Goal: Information Seeking & Learning: Learn about a topic

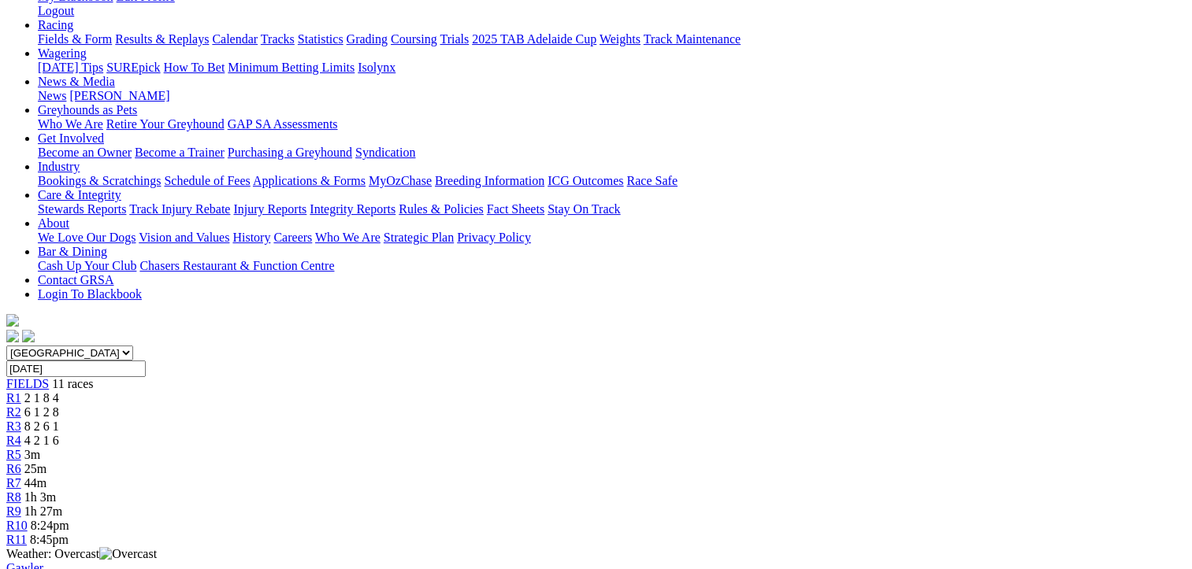
scroll to position [236, 0]
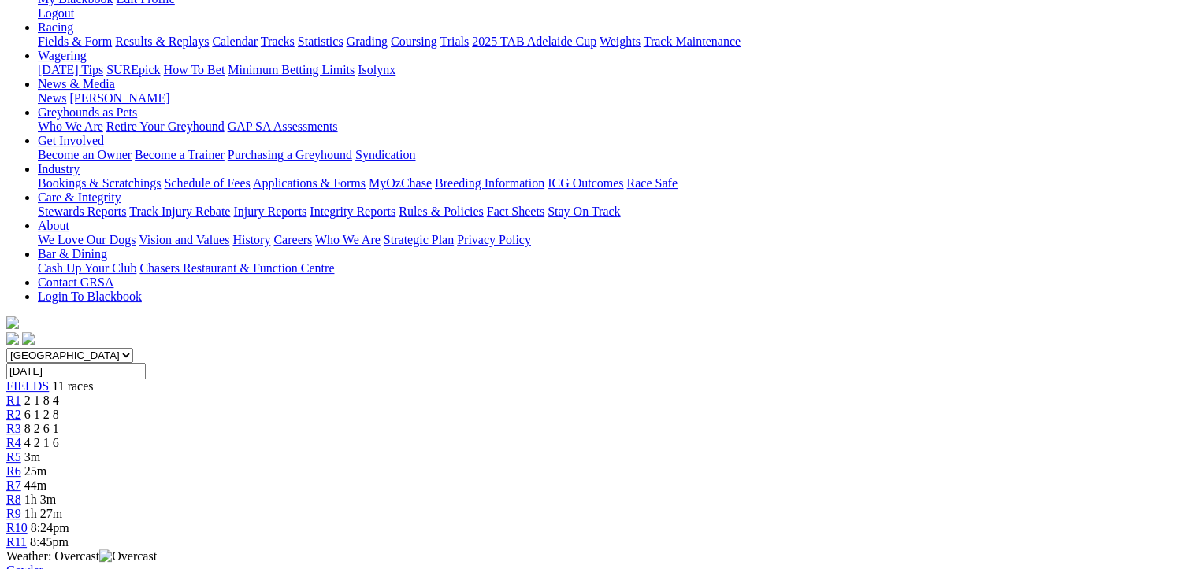
click at [59, 436] on span "4 2 1 6" at bounding box center [41, 442] width 35 height 13
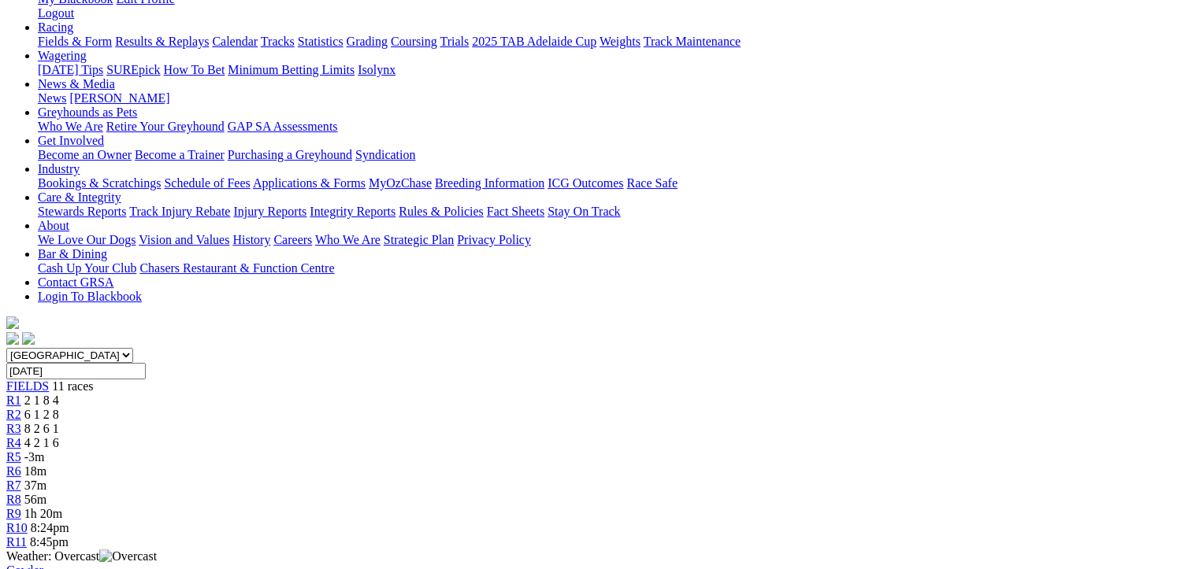
click at [59, 408] on span "6 1 2 8" at bounding box center [41, 414] width 35 height 13
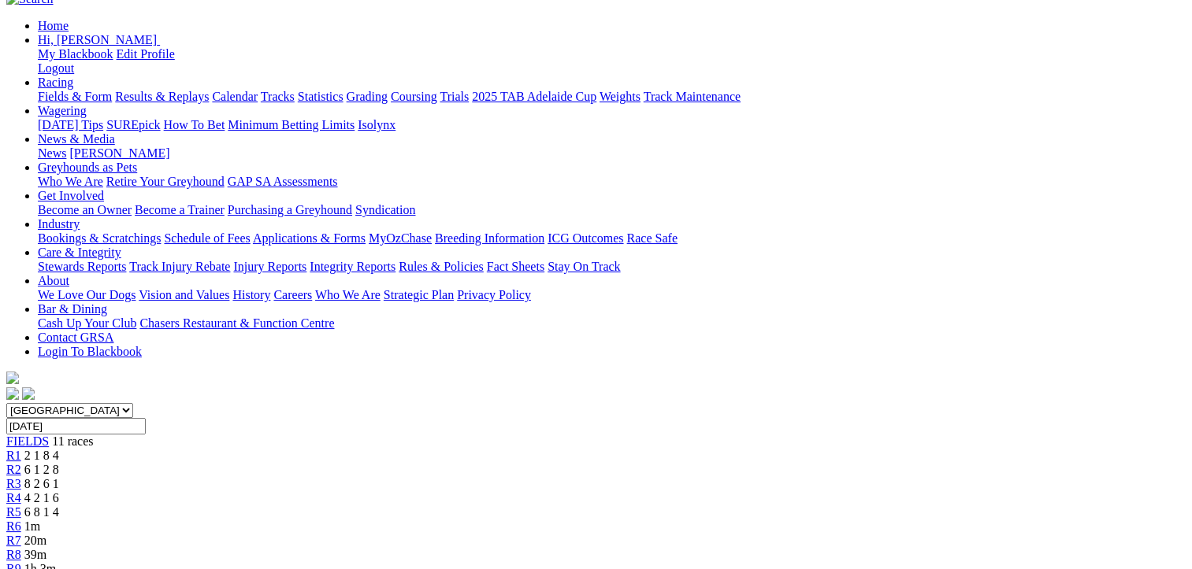
scroll to position [236, 0]
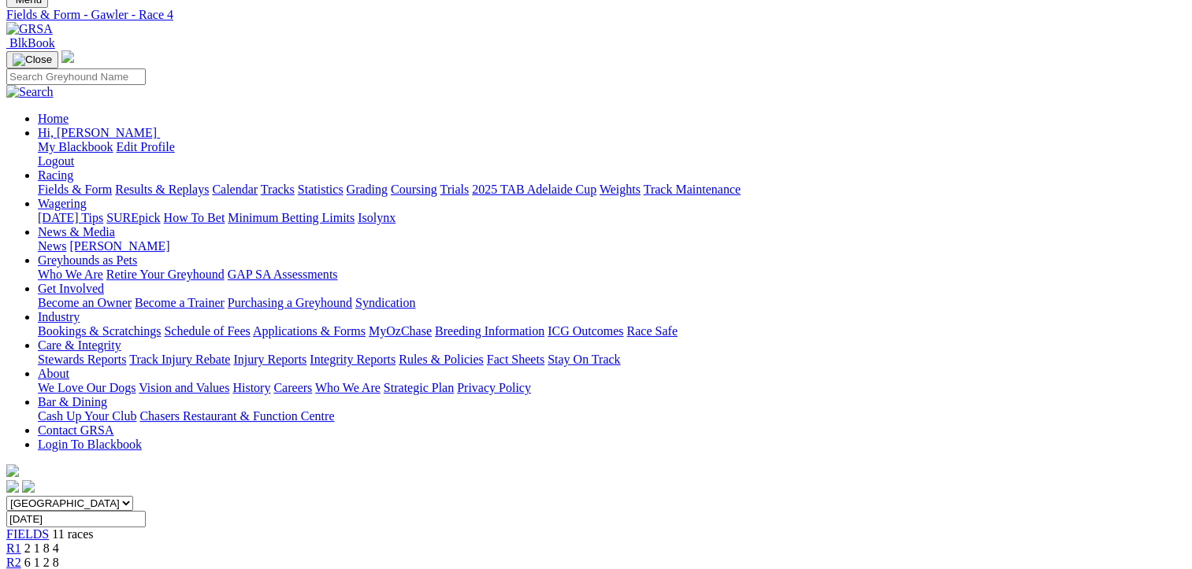
scroll to position [79, 0]
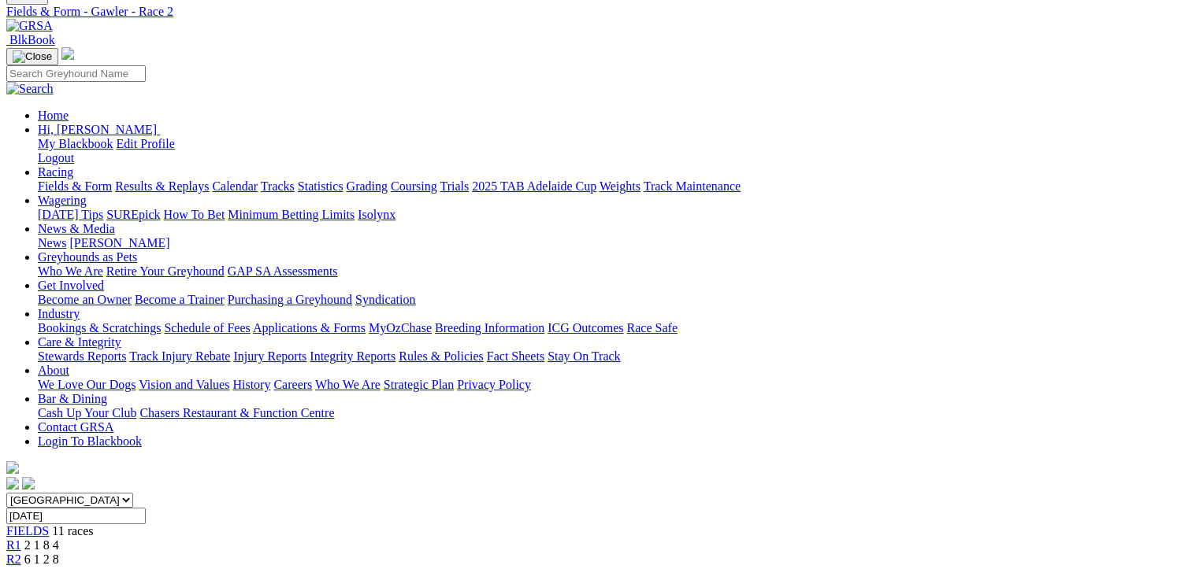
scroll to position [236, 0]
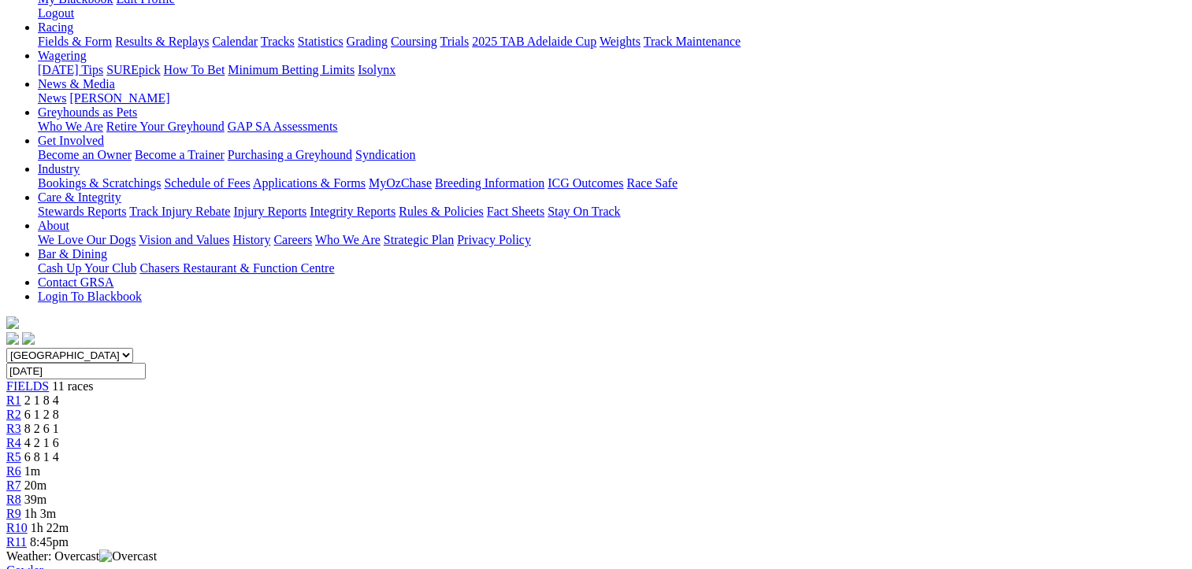
click at [59, 422] on span "8 2 6 1" at bounding box center [41, 428] width 35 height 13
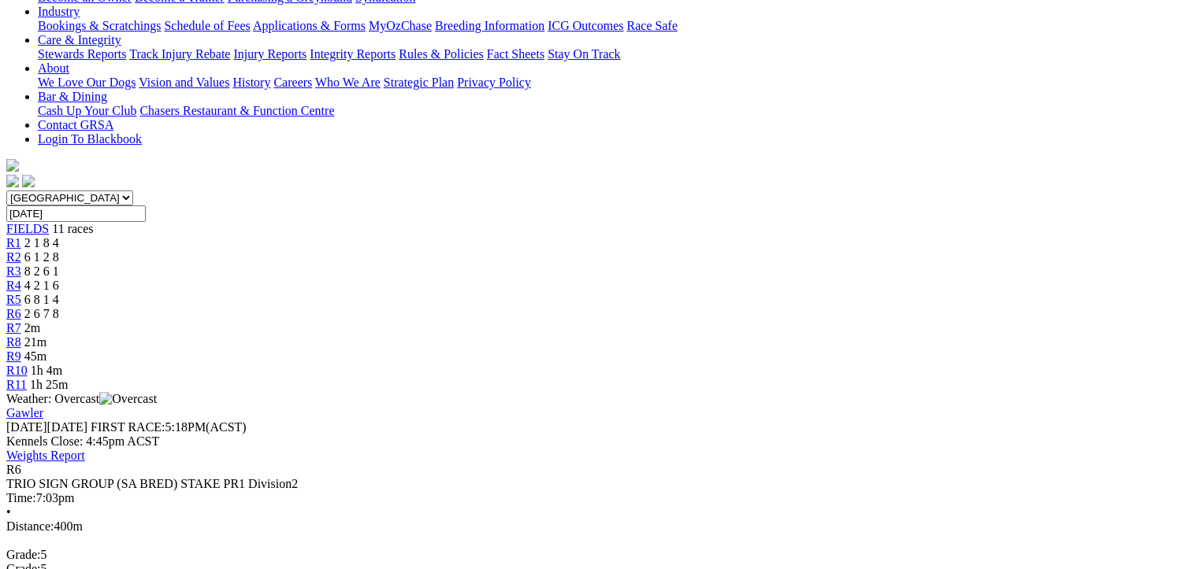
scroll to position [79, 0]
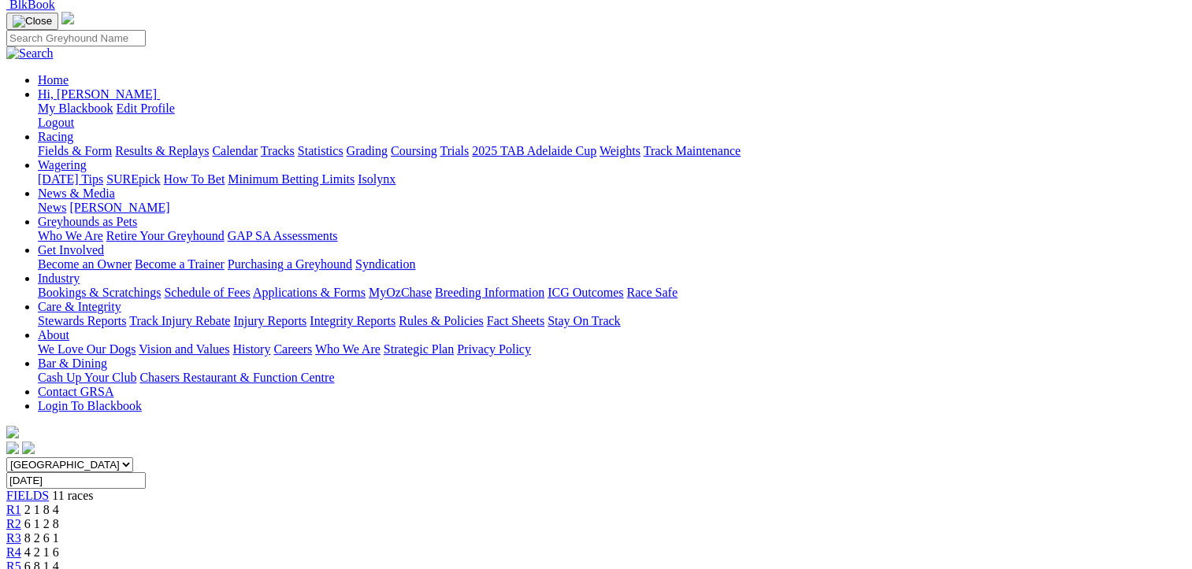
scroll to position [79, 0]
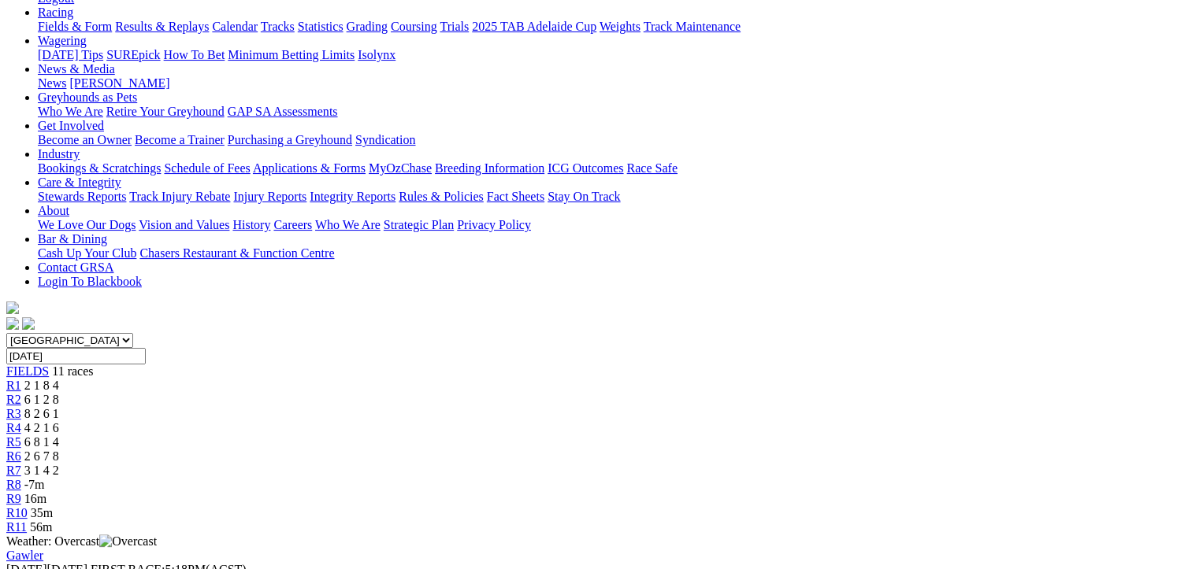
scroll to position [79, 0]
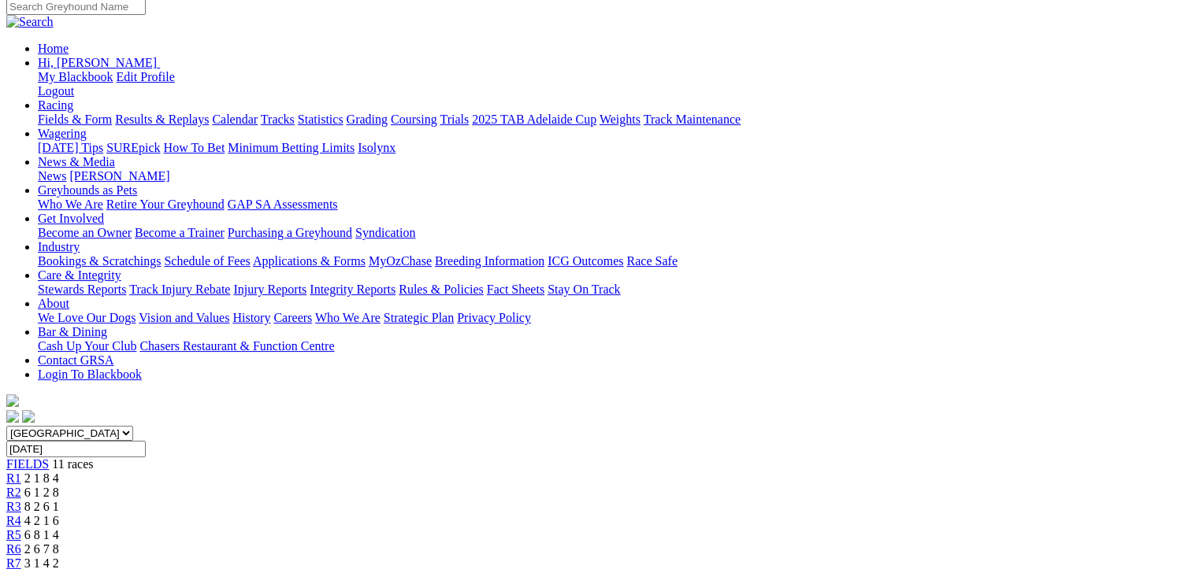
scroll to position [158, 0]
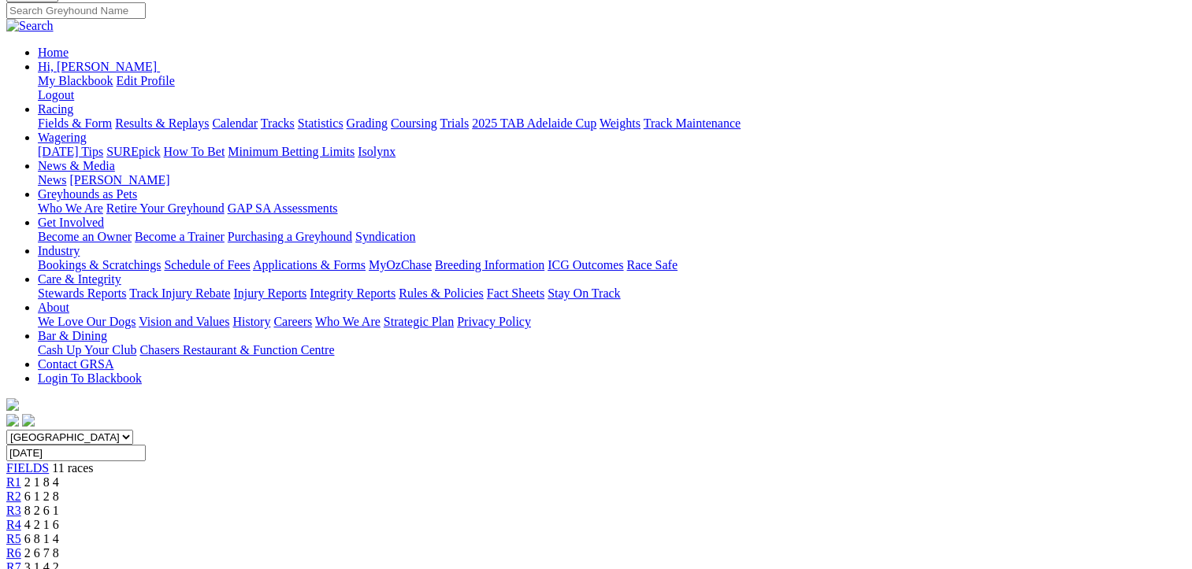
scroll to position [158, 0]
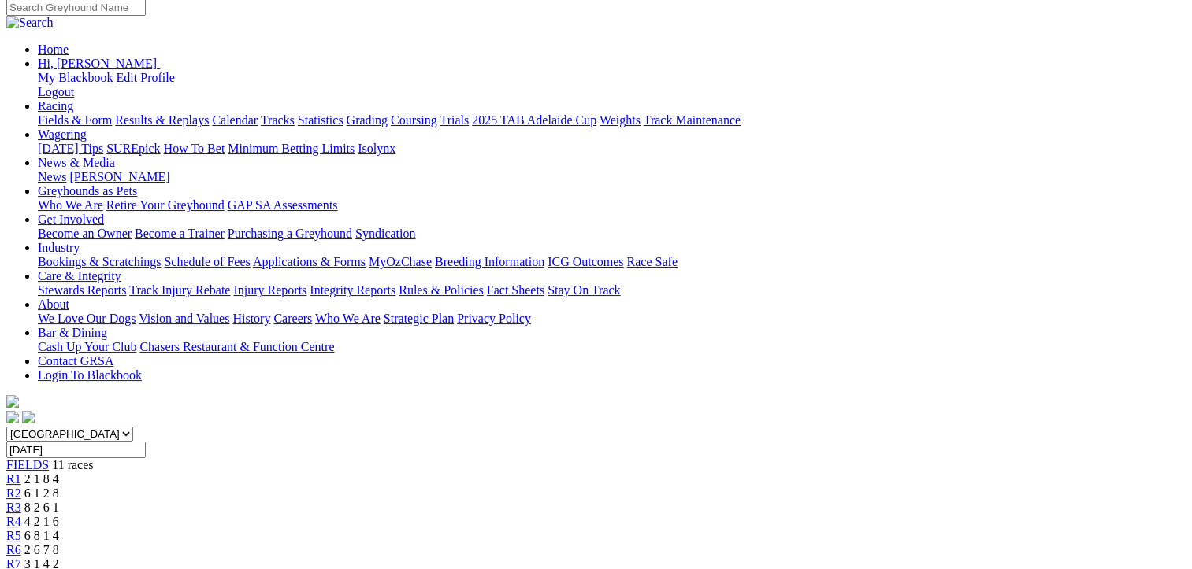
click at [818, 569] on div "R8 7 6 3 4" at bounding box center [595, 579] width 1179 height 14
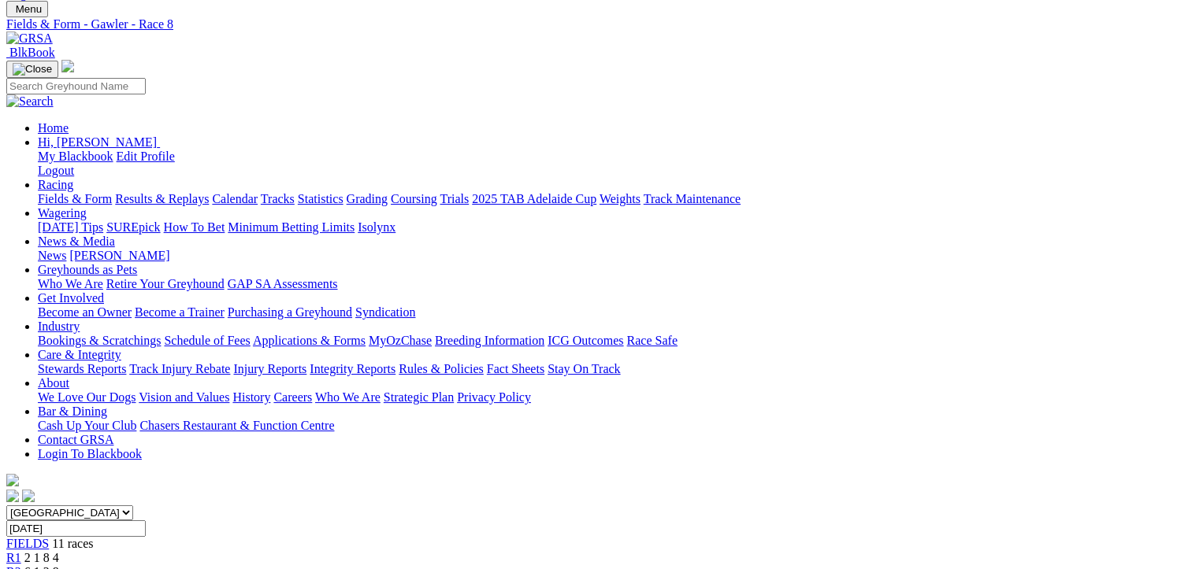
scroll to position [79, 0]
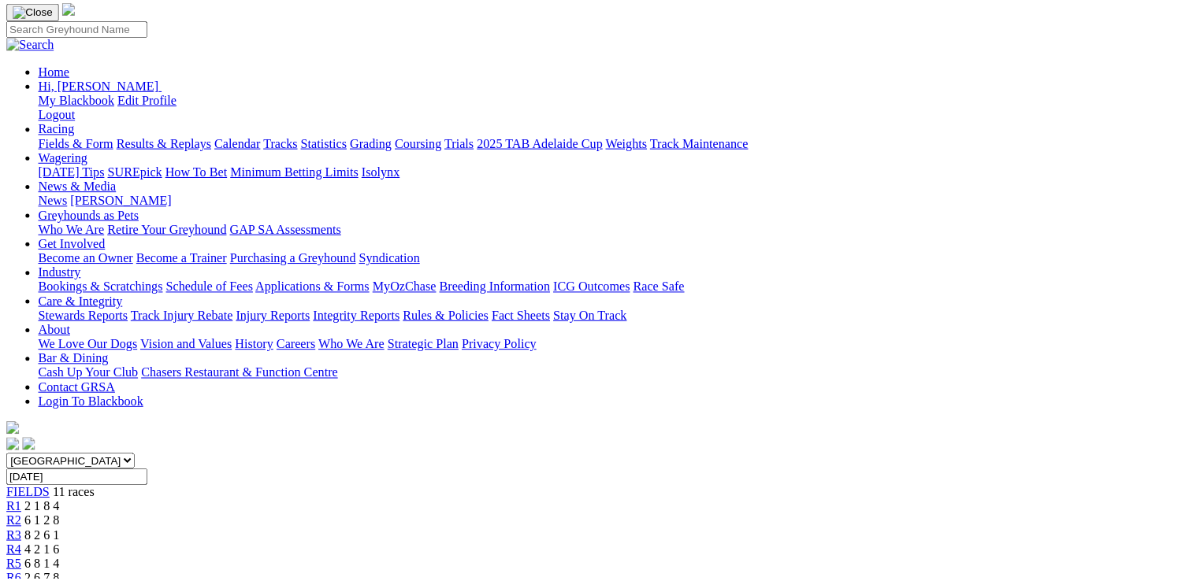
scroll to position [315, 0]
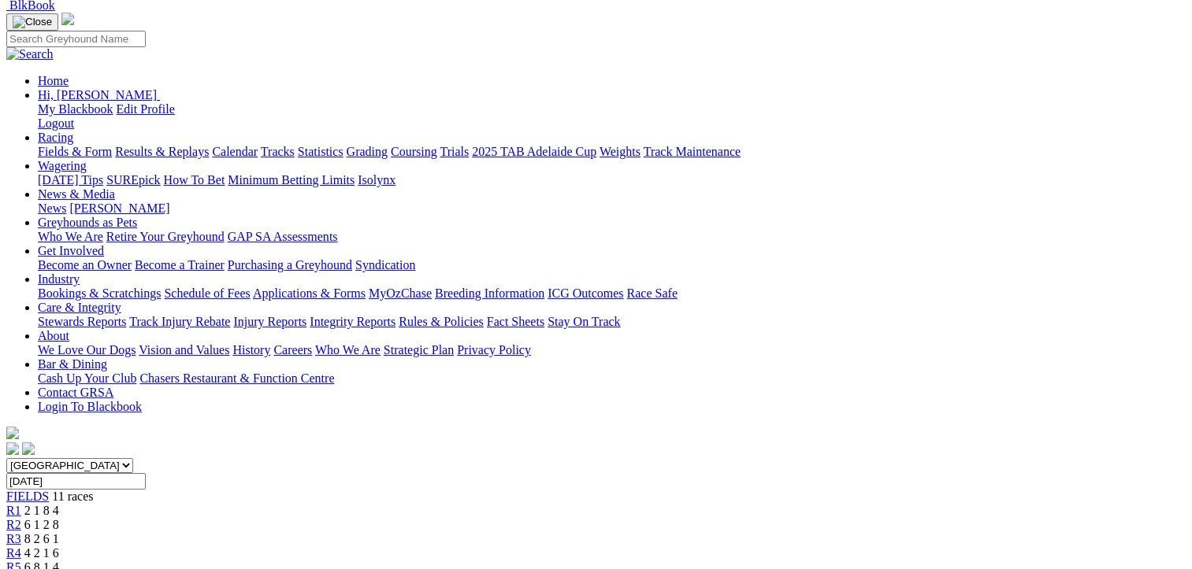
scroll to position [394, 0]
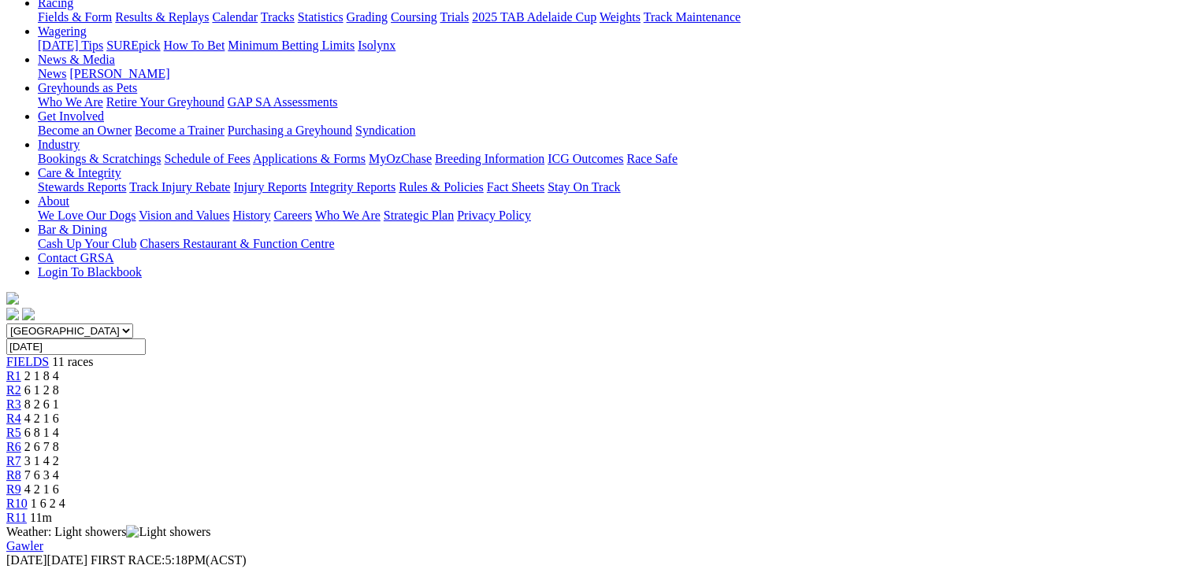
scroll to position [158, 0]
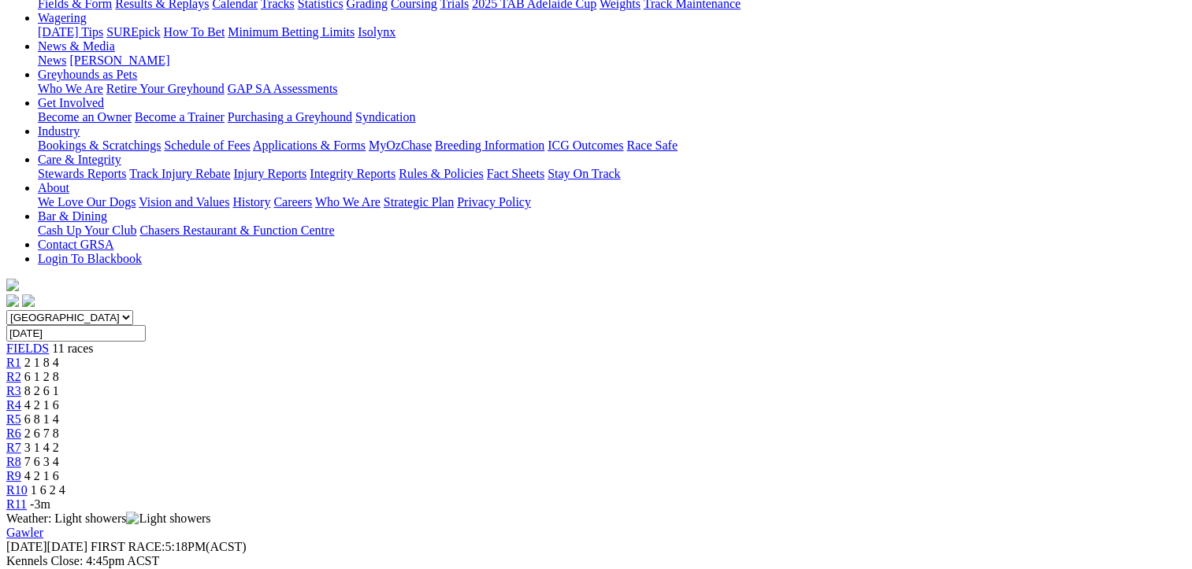
scroll to position [236, 0]
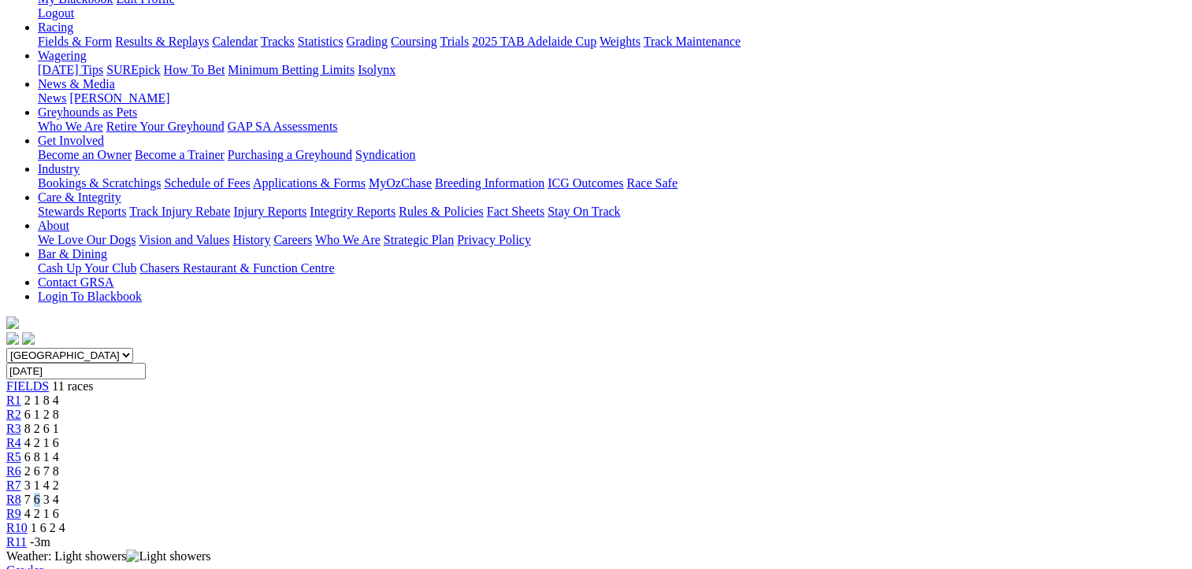
click at [59, 493] on span "7 6 3 4" at bounding box center [41, 499] width 35 height 13
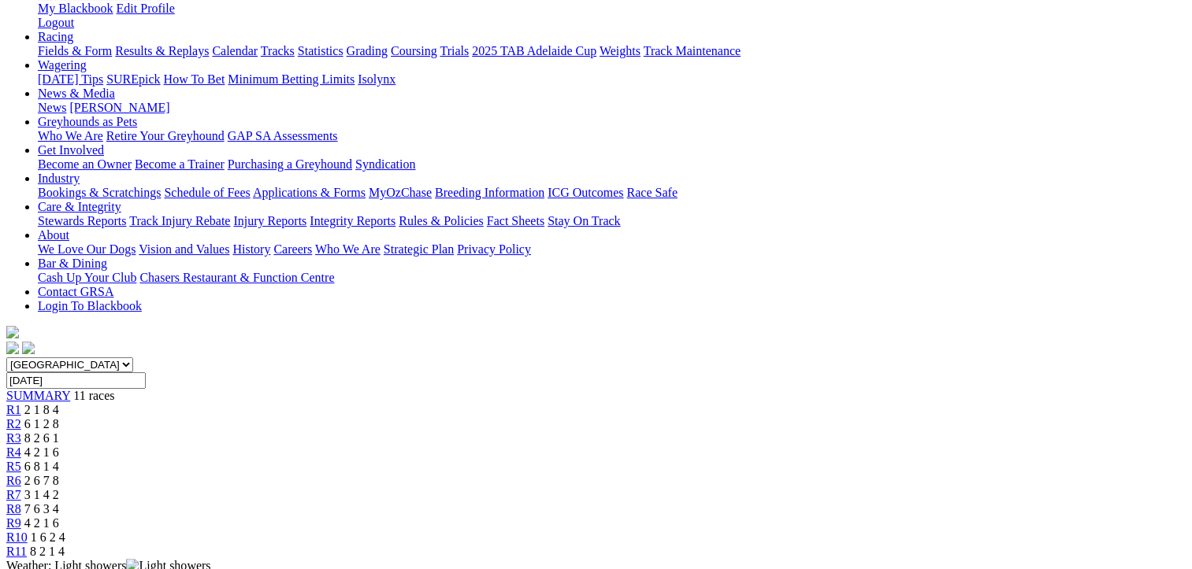
scroll to position [236, 0]
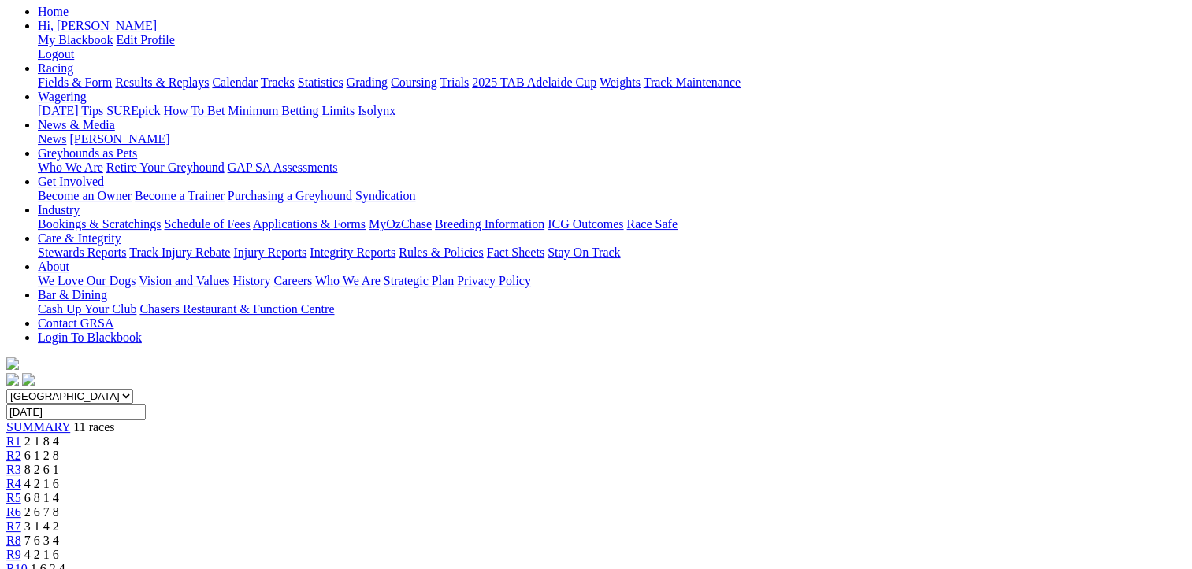
scroll to position [158, 0]
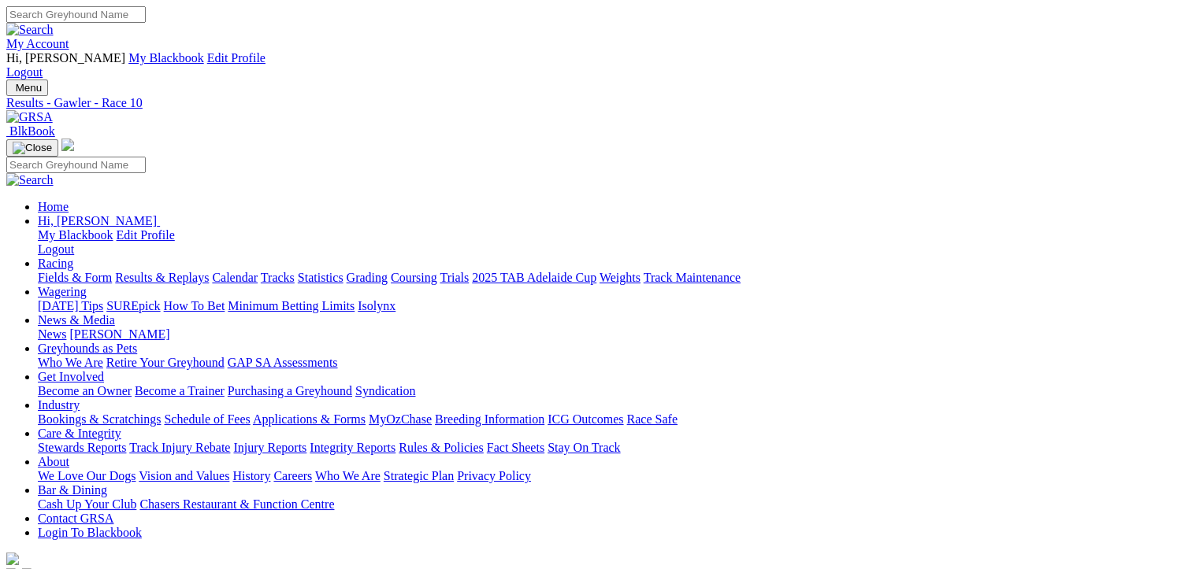
click at [63, 271] on link "Fields & Form" at bounding box center [75, 277] width 74 height 13
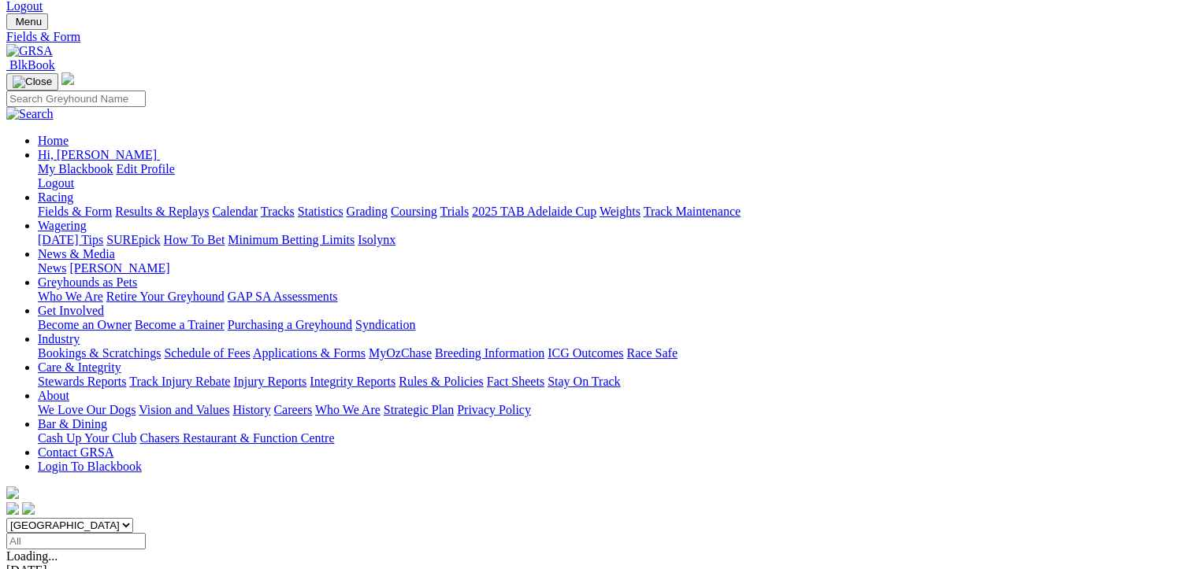
scroll to position [236, 0]
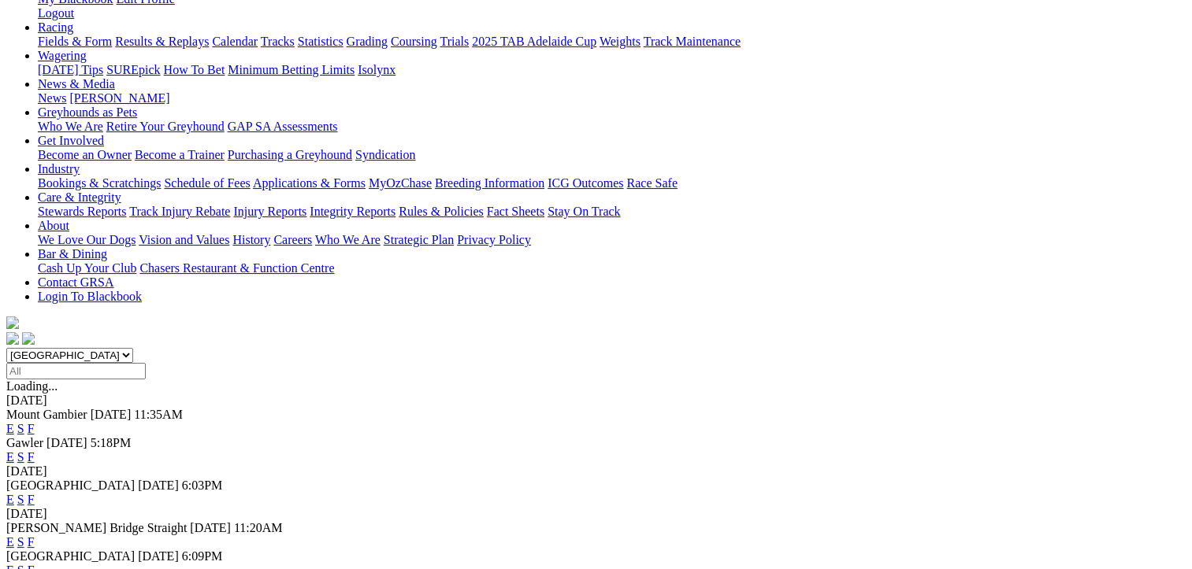
click at [35, 493] on link "F" at bounding box center [31, 499] width 7 height 13
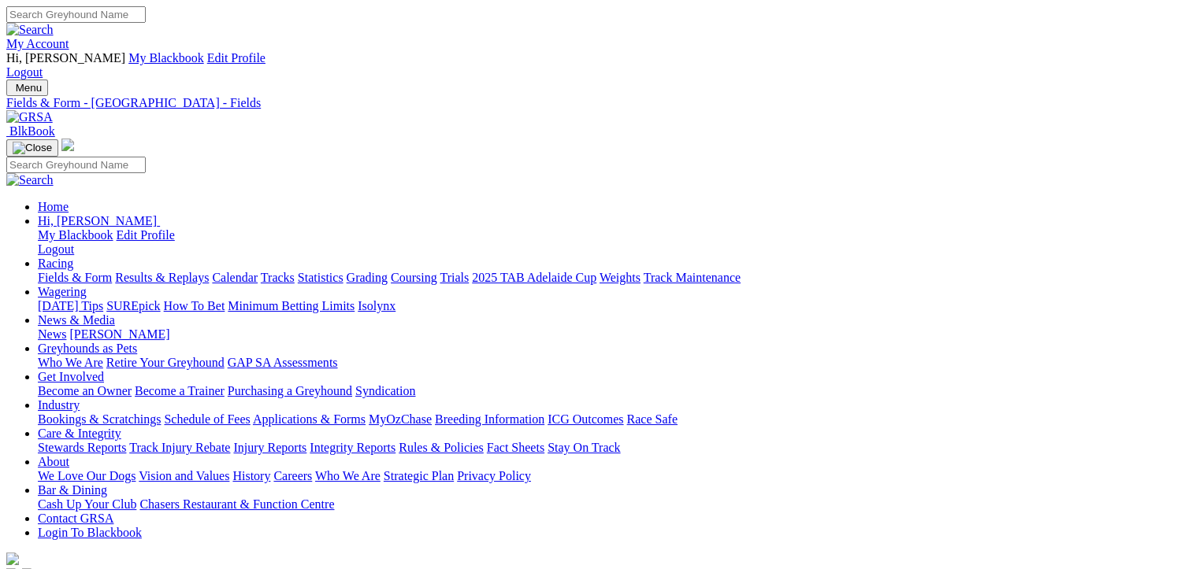
click at [76, 271] on link "Fields & Form" at bounding box center [75, 277] width 74 height 13
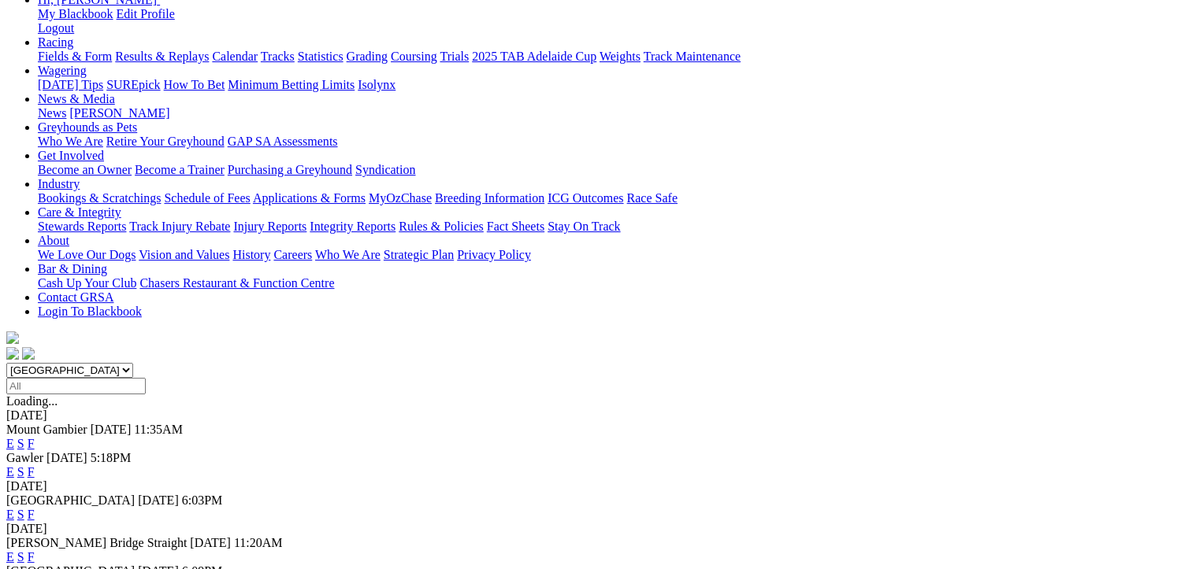
scroll to position [236, 0]
